Goal: Task Accomplishment & Management: Use online tool/utility

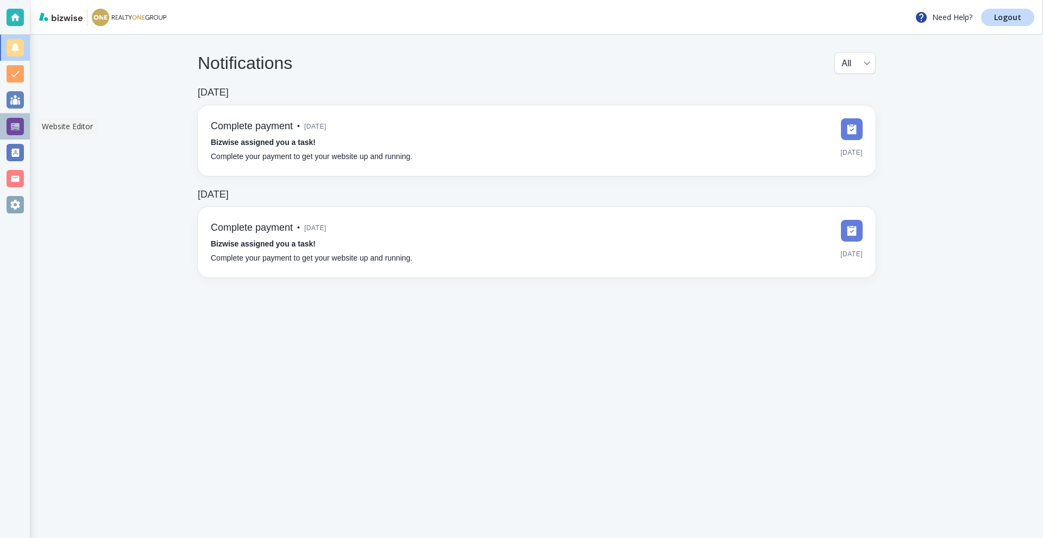
click at [2, 122] on div at bounding box center [15, 126] width 30 height 26
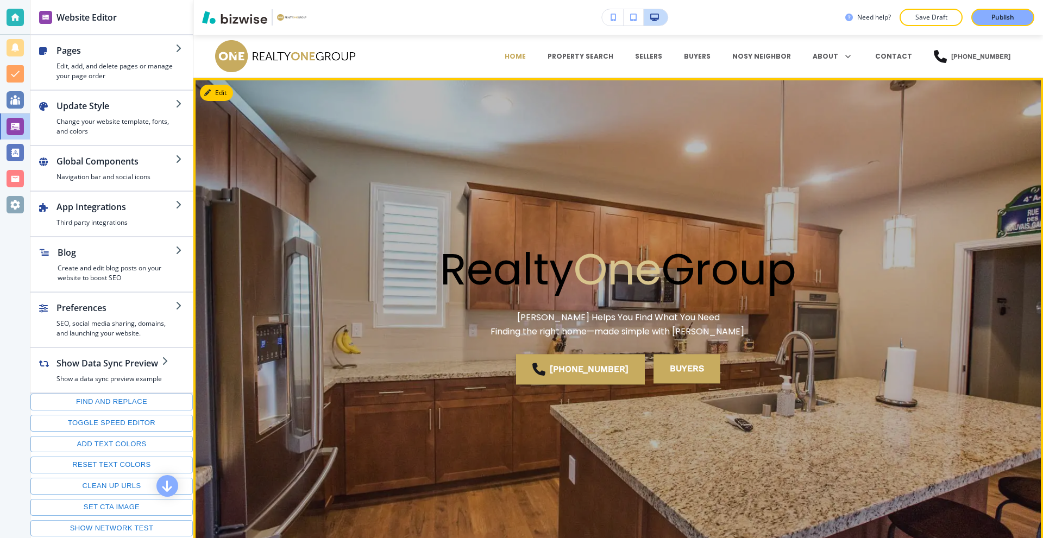
click at [229, 98] on button "Edit" at bounding box center [216, 93] width 33 height 16
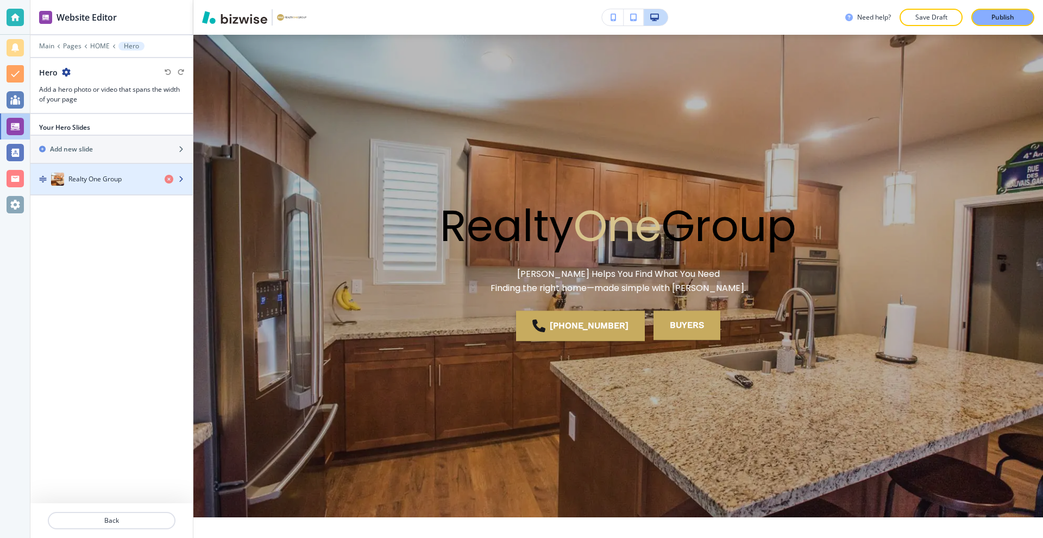
click at [79, 175] on h4 "Realty One Group" at bounding box center [94, 179] width 53 height 10
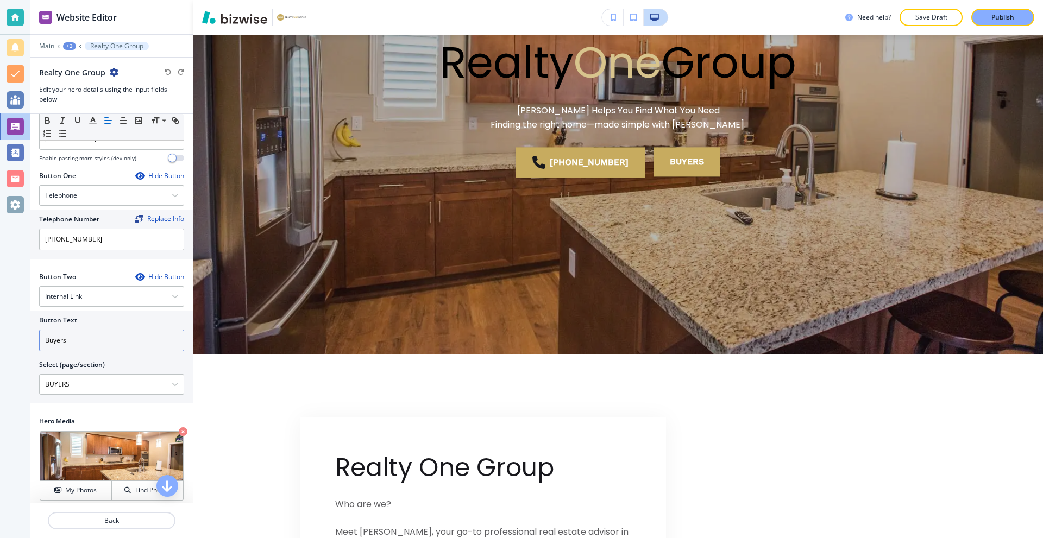
scroll to position [155, 0]
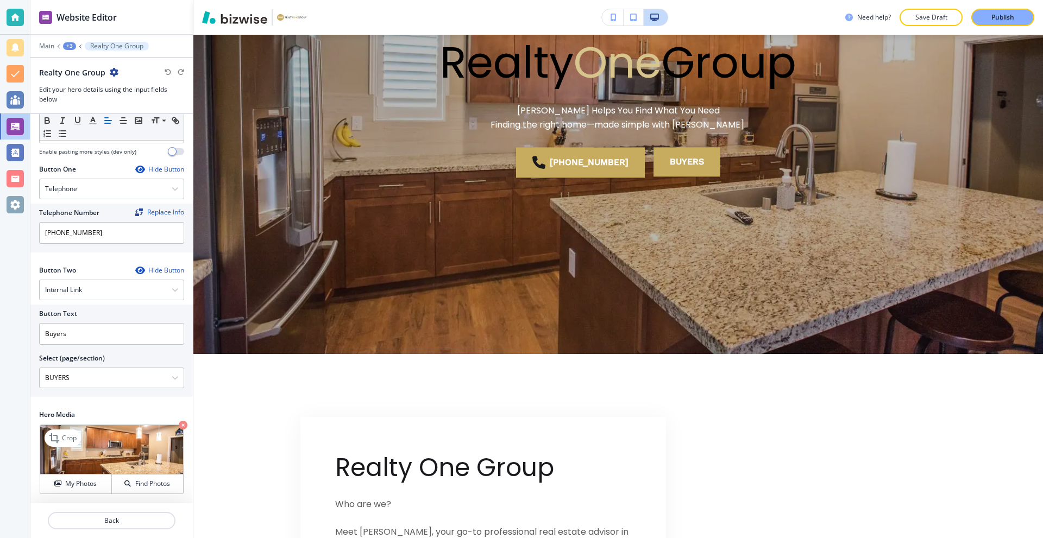
click at [99, 440] on img at bounding box center [111, 449] width 143 height 49
click at [65, 485] on h4 "My Photos" at bounding box center [80, 484] width 31 height 10
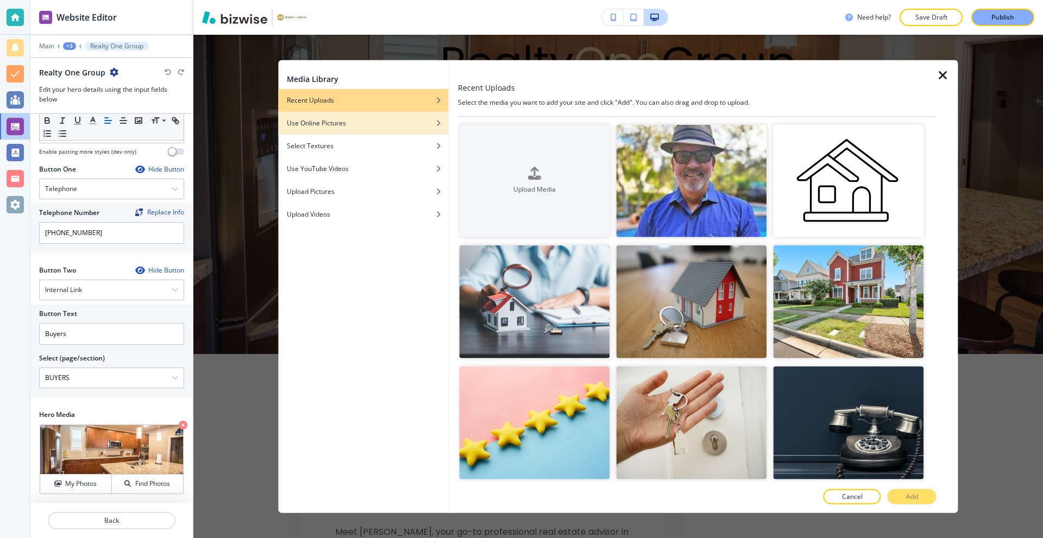
click at [351, 121] on div "Use Online Pictures" at bounding box center [363, 123] width 170 height 10
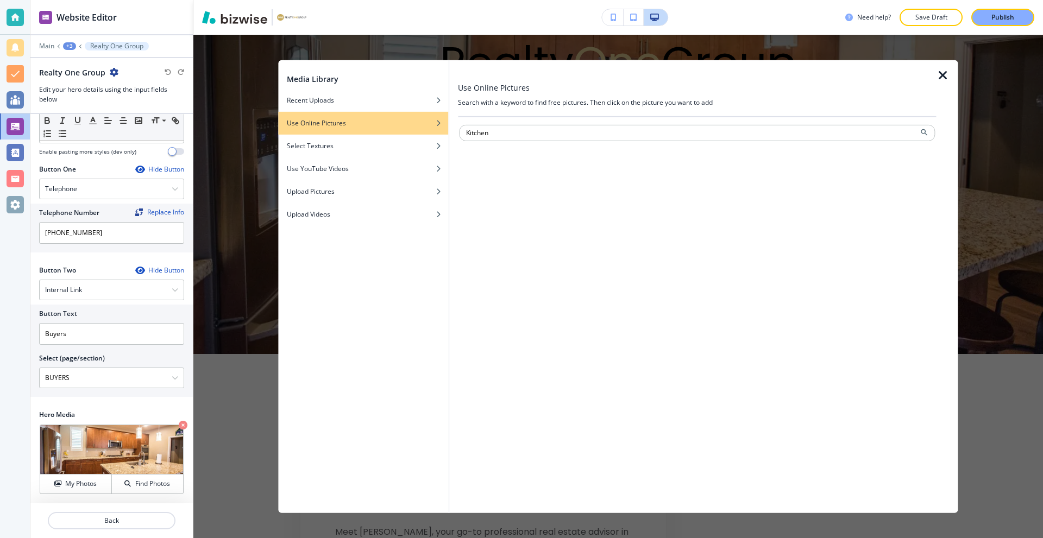
type input "Kitchen"
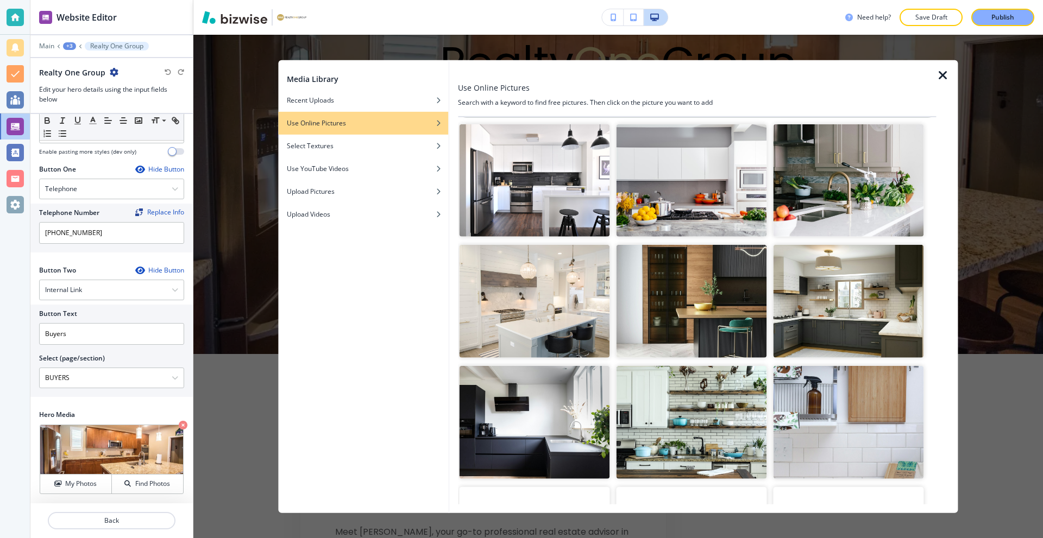
scroll to position [0, 0]
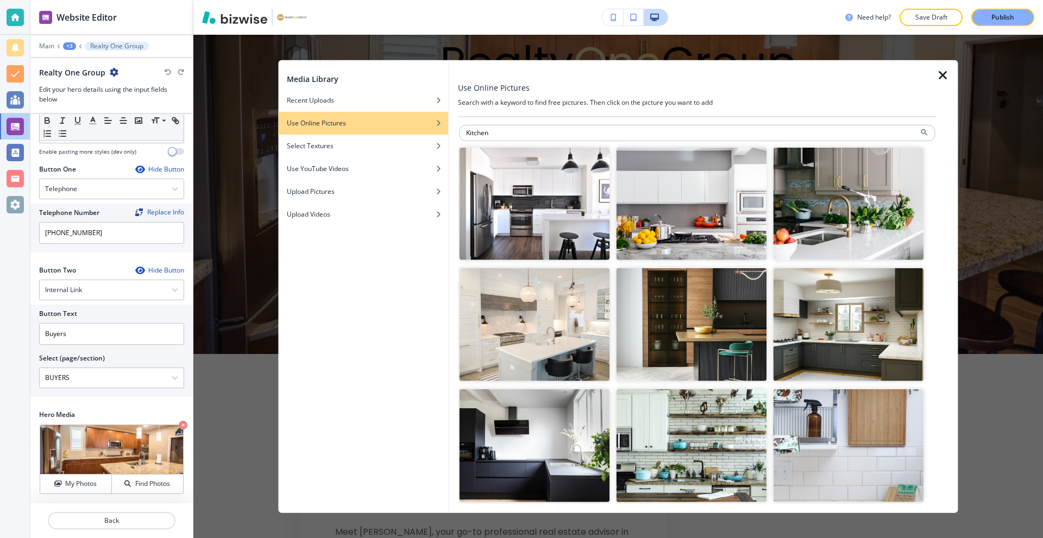
click at [540, 323] on img "button" at bounding box center [534, 324] width 150 height 113
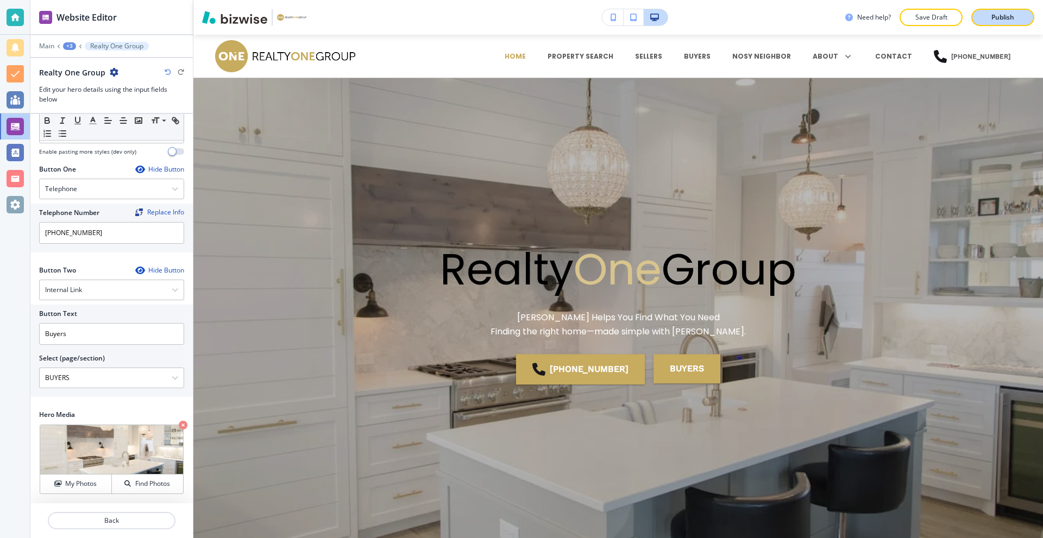
click at [991, 19] on p "Publish" at bounding box center [1002, 17] width 23 height 10
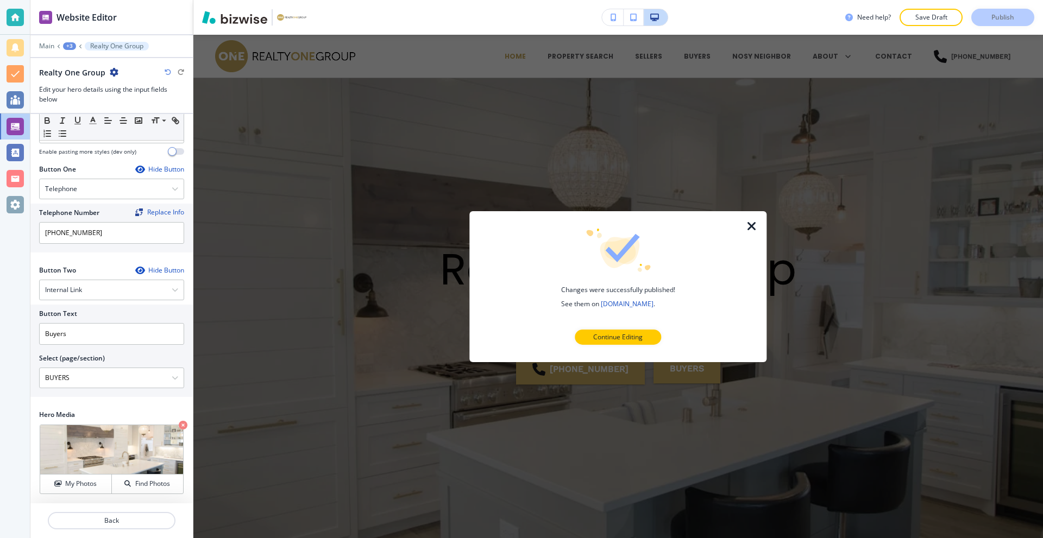
click at [753, 229] on icon "button" at bounding box center [751, 225] width 13 height 13
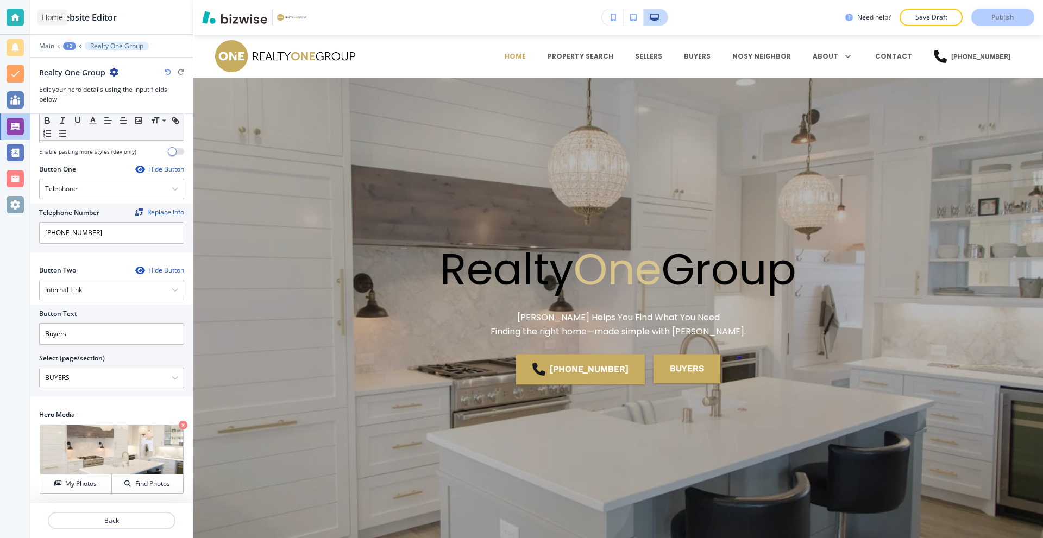
click at [21, 16] on div at bounding box center [15, 17] width 17 height 17
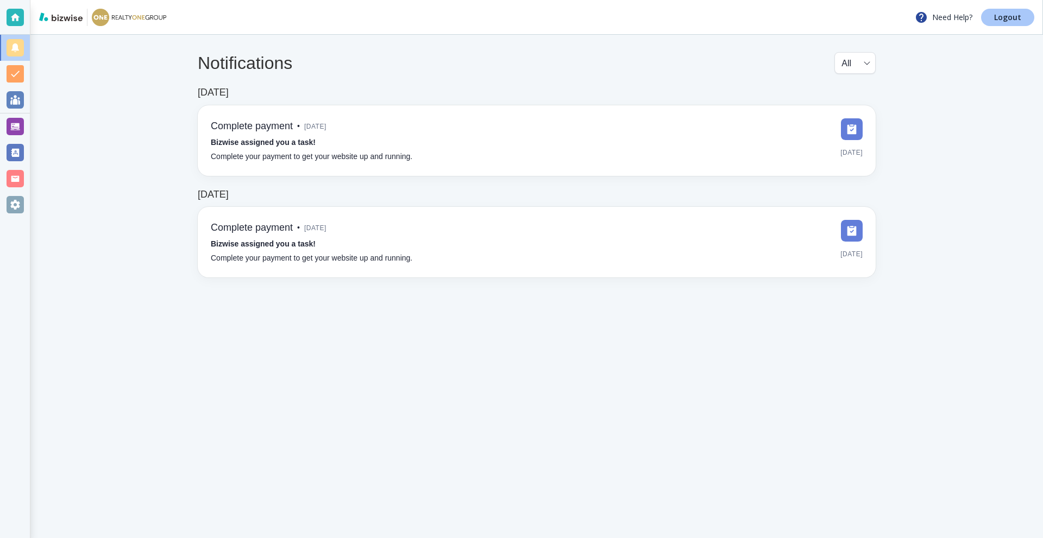
click at [1018, 16] on p "Logout" at bounding box center [1007, 18] width 27 height 8
